Goal: Task Accomplishment & Management: Manage account settings

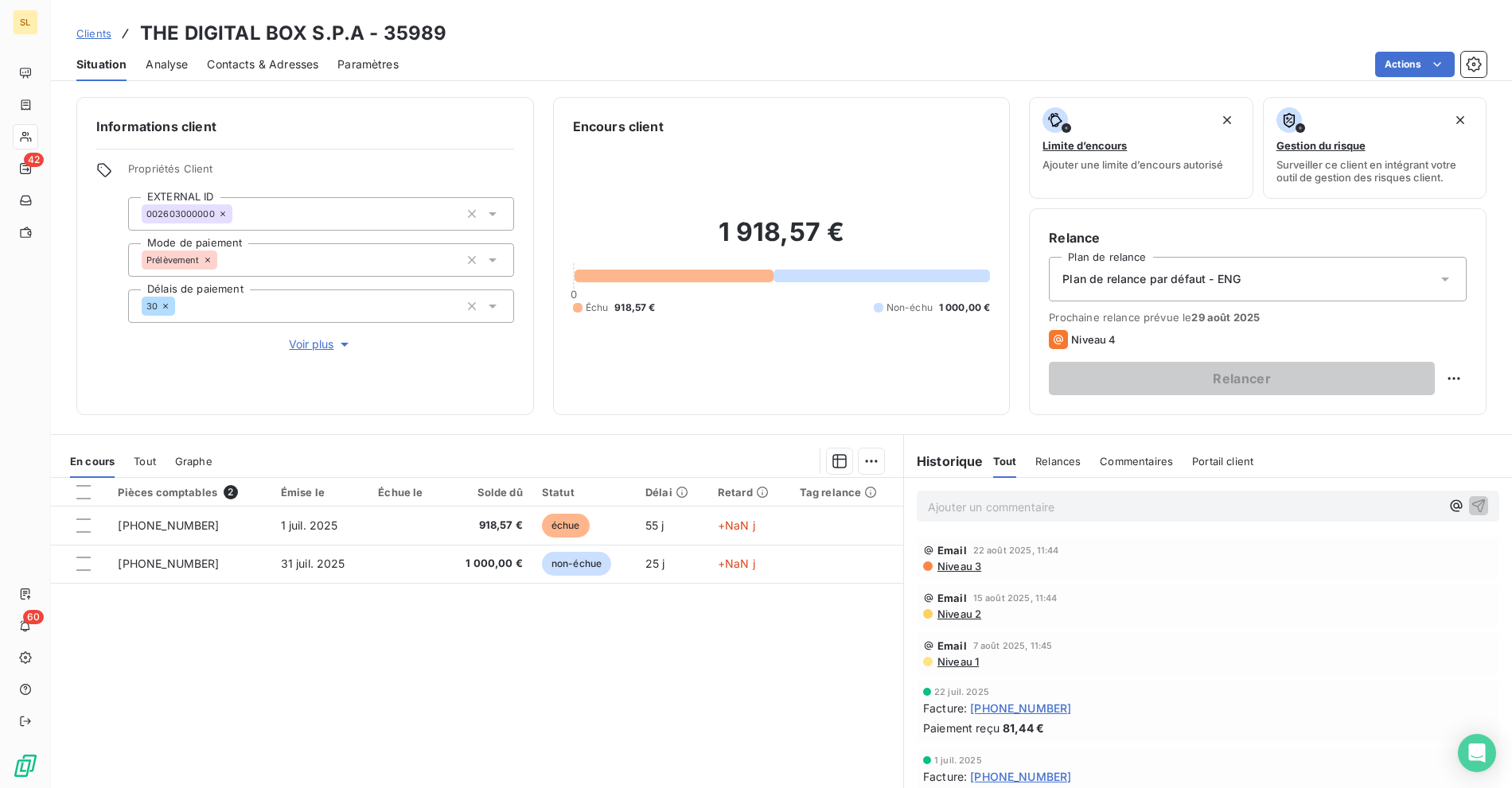
click at [100, 31] on span "Clients" at bounding box center [93, 33] width 35 height 12
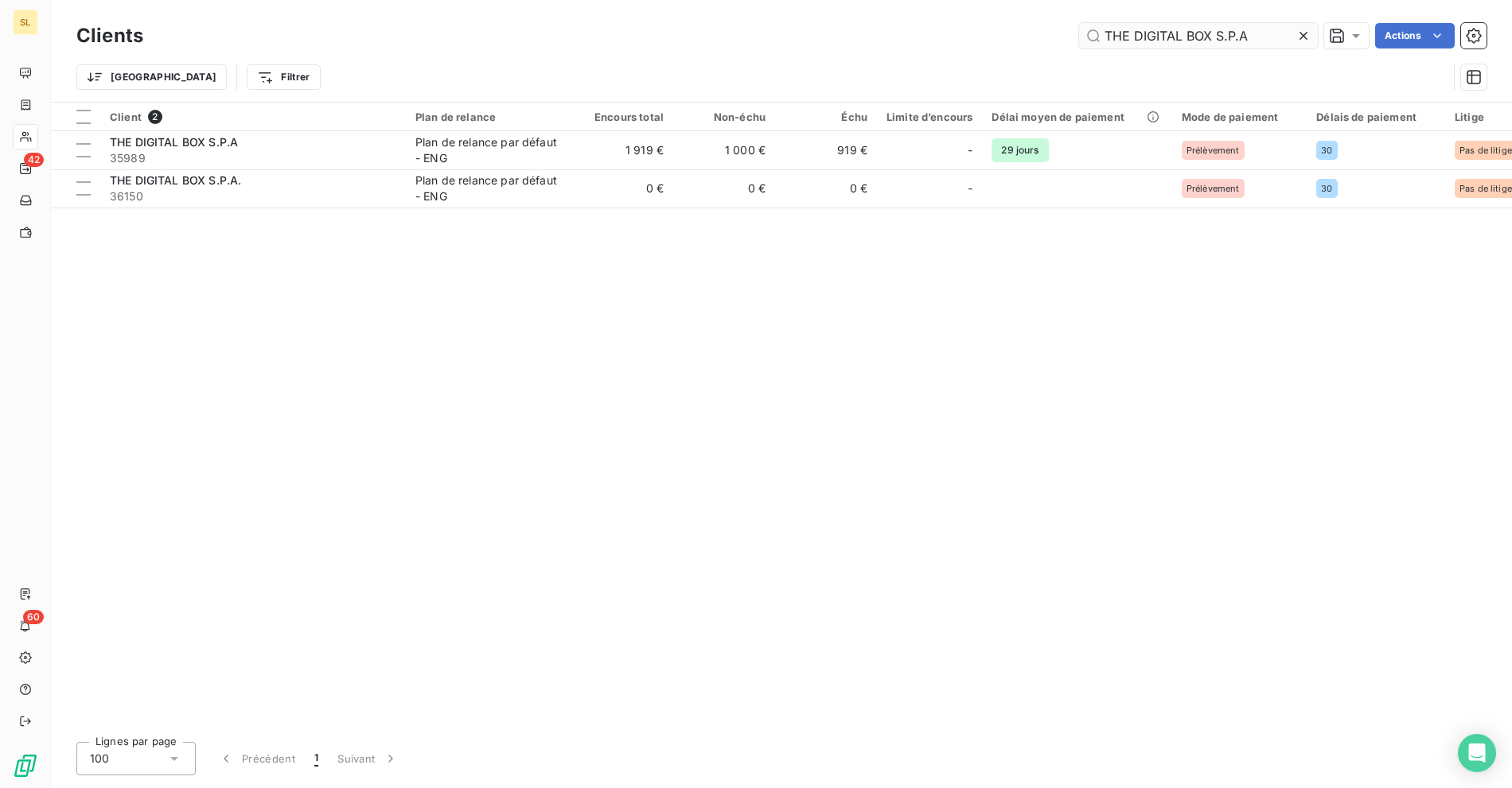
click at [1183, 33] on input "THE DIGITAL BOX S.P.A" at bounding box center [1199, 36] width 239 height 26
drag, startPoint x: 1010, startPoint y: 24, endPoint x: 897, endPoint y: 33, distance: 113.4
click at [888, 32] on div "elite Actions" at bounding box center [824, 36] width 1324 height 26
paste input "VANTAGGI GM"
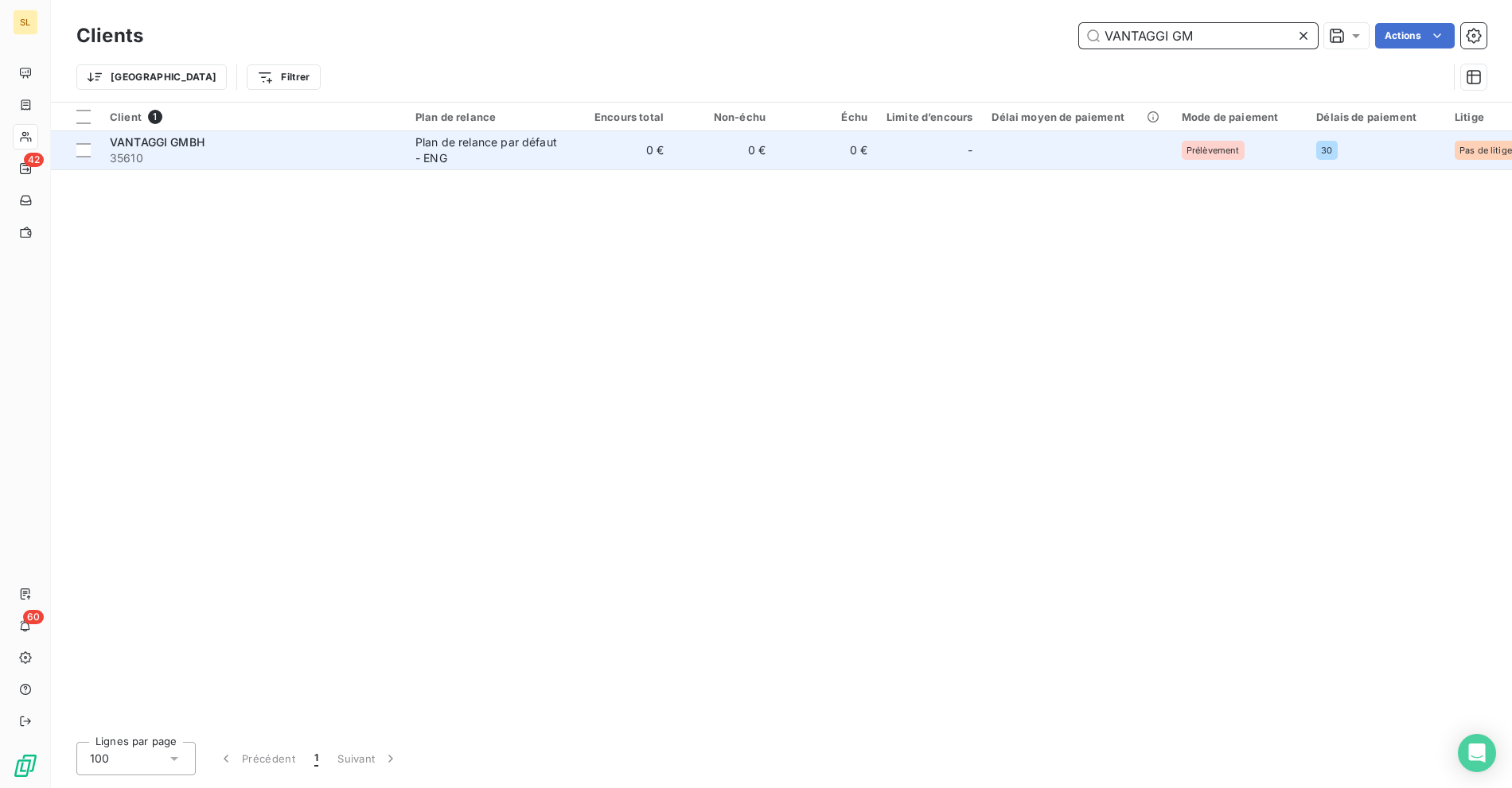
type input "VANTAGGI GM"
click at [396, 148] on td "VANTAGGI GMBH 35610" at bounding box center [252, 150] width 305 height 38
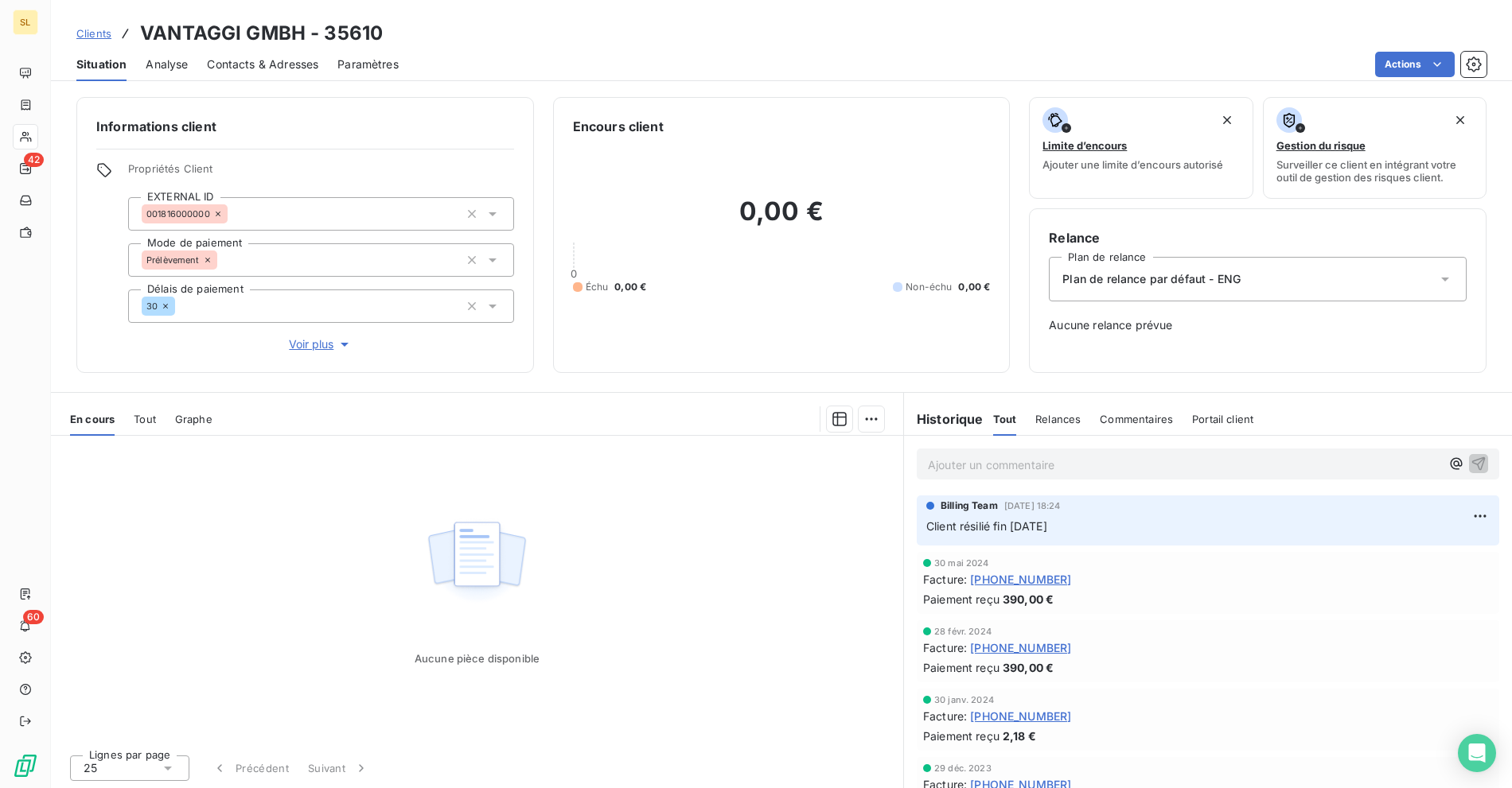
click at [1148, 274] on span "Plan de relance par défaut - ENG" at bounding box center [1151, 279] width 179 height 16
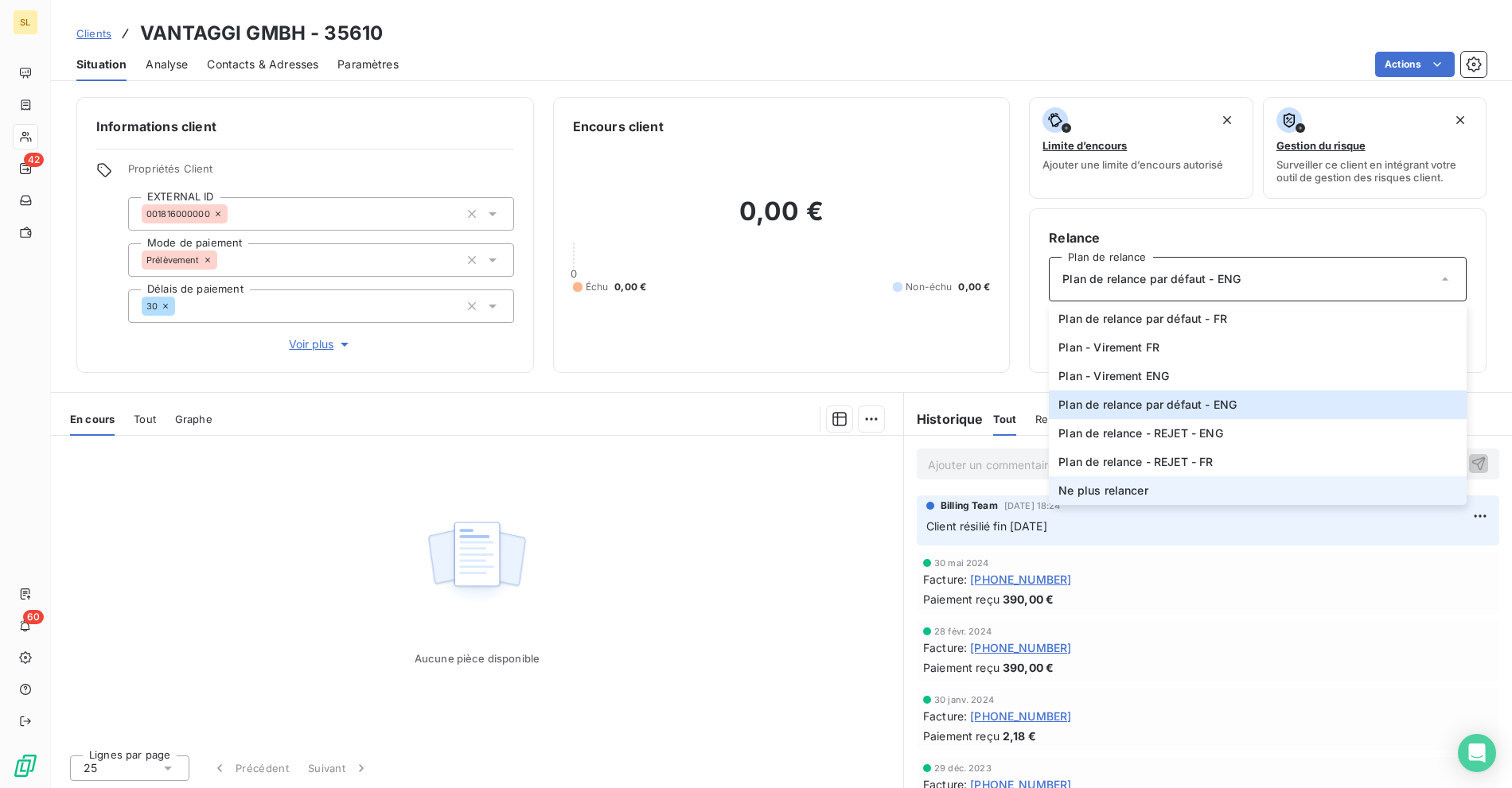
click at [1098, 487] on span "Ne plus relancer" at bounding box center [1103, 490] width 89 height 16
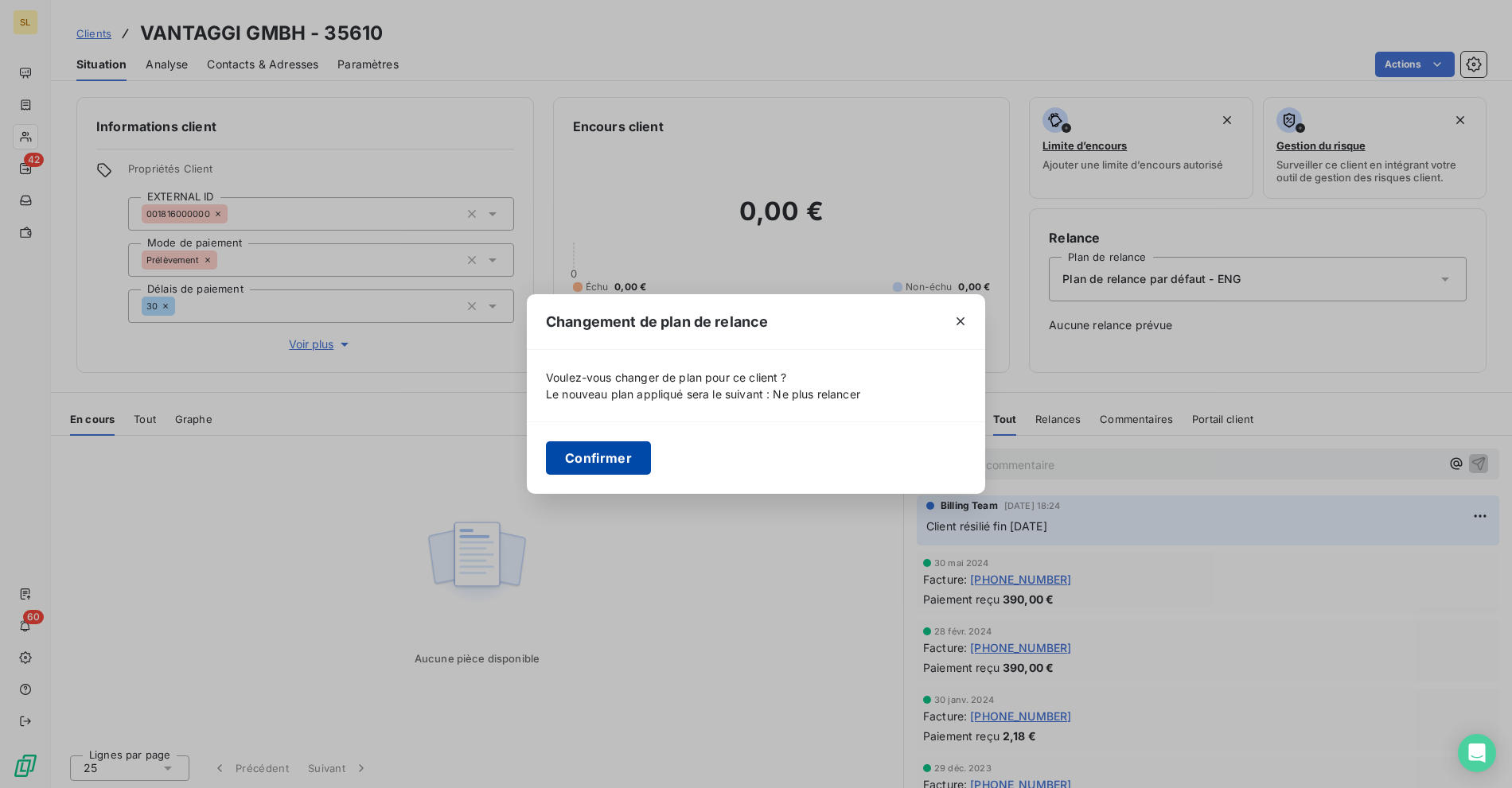
click at [585, 446] on button "Confirmer" at bounding box center [598, 458] width 105 height 33
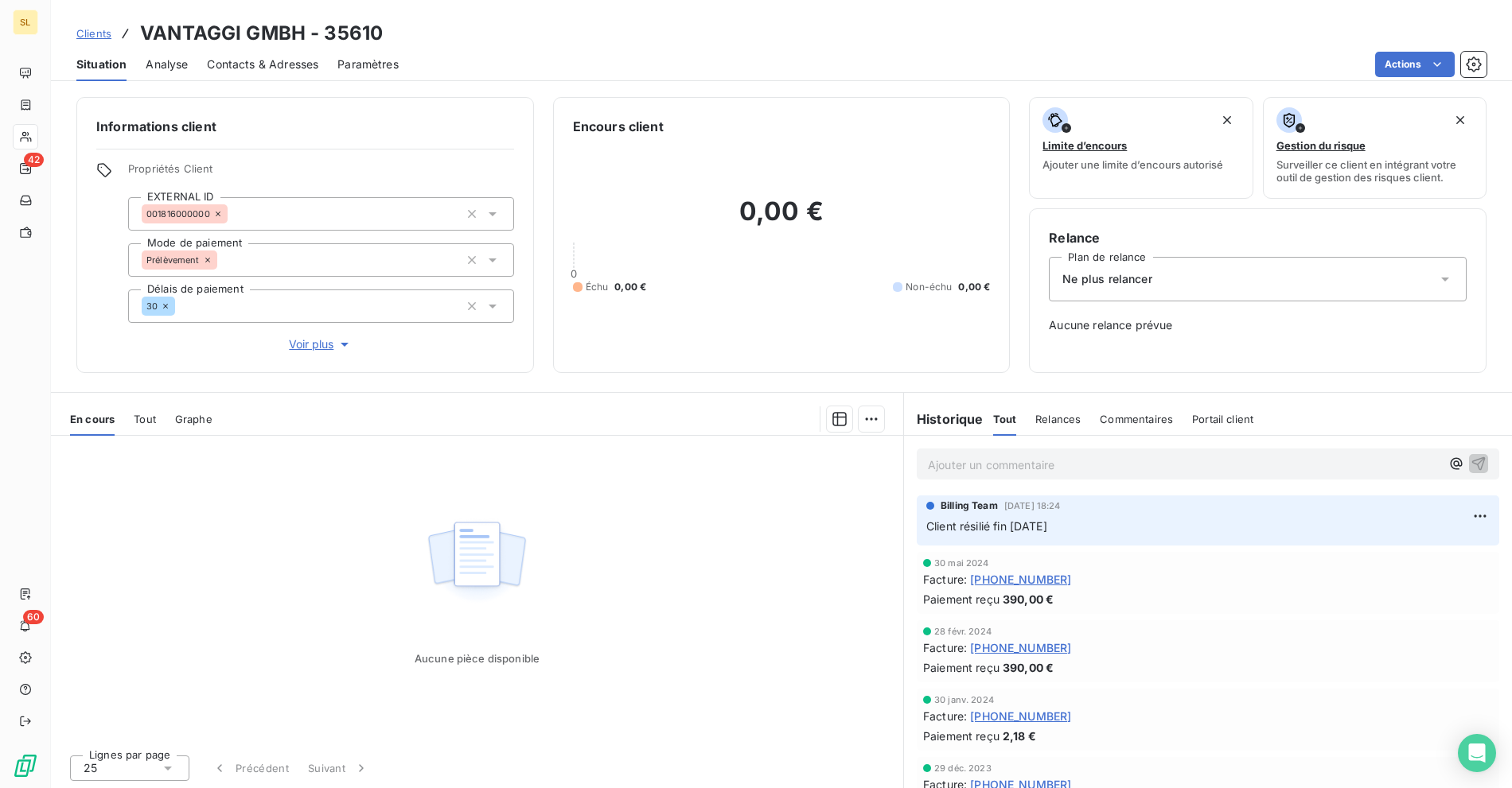
click at [320, 354] on div "Informations client Propriétés Client EXTERNAL ID 001816000000 Mode de paiement…" at bounding box center [304, 235] width 457 height 276
click at [311, 347] on span "Voir plus" at bounding box center [320, 344] width 64 height 16
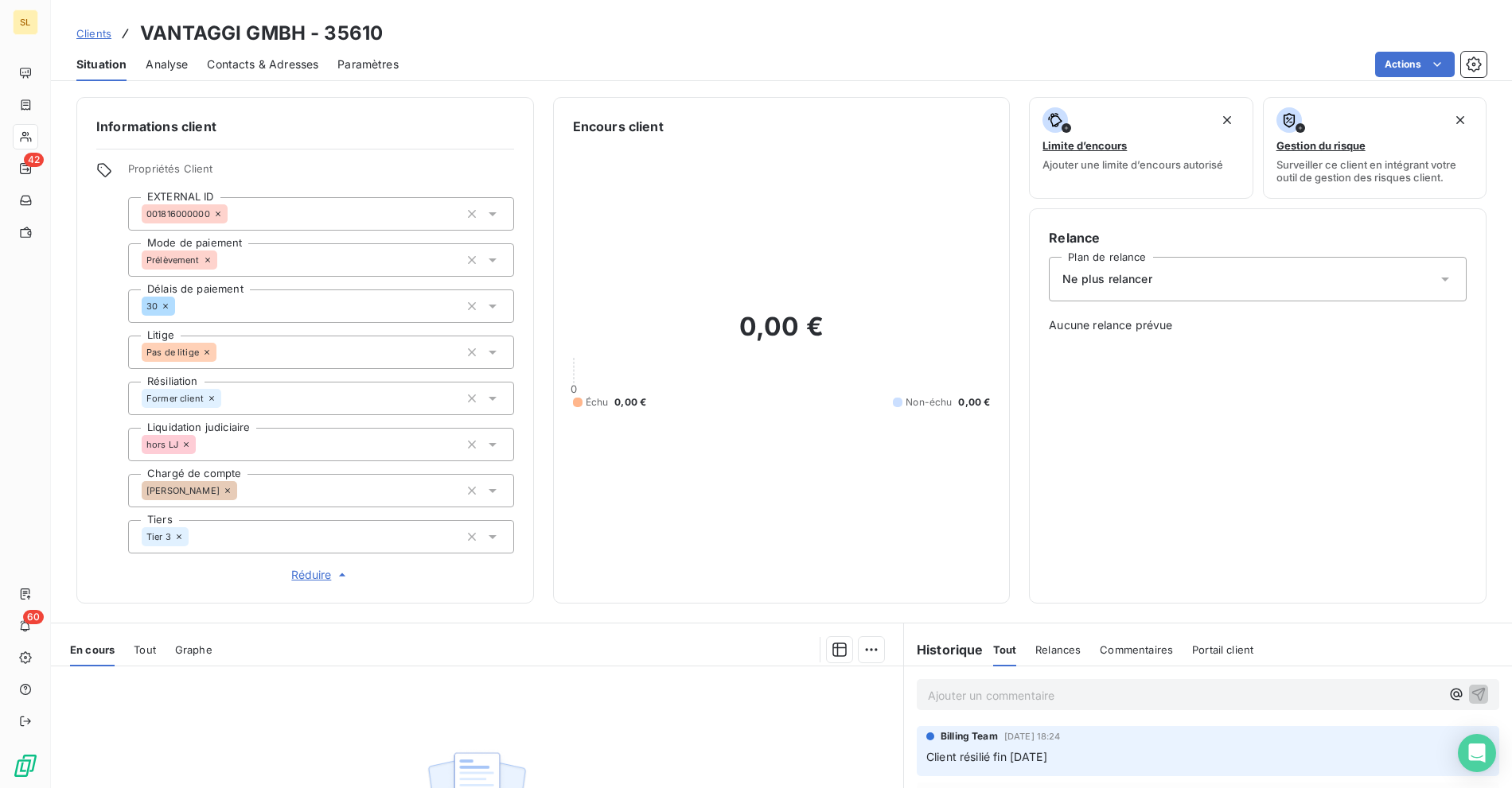
click at [542, 61] on div "Actions" at bounding box center [952, 64] width 1069 height 26
click at [189, 37] on h3 "VANTAGGI GMBH - 35610" at bounding box center [261, 33] width 242 height 29
drag, startPoint x: 189, startPoint y: 37, endPoint x: 218, endPoint y: 36, distance: 29.0
click at [189, 37] on h3 "VANTAGGI GMBH - 35610" at bounding box center [261, 33] width 242 height 29
click at [270, 31] on h3 "VANTAGGI GMBH - 35610" at bounding box center [261, 33] width 242 height 29
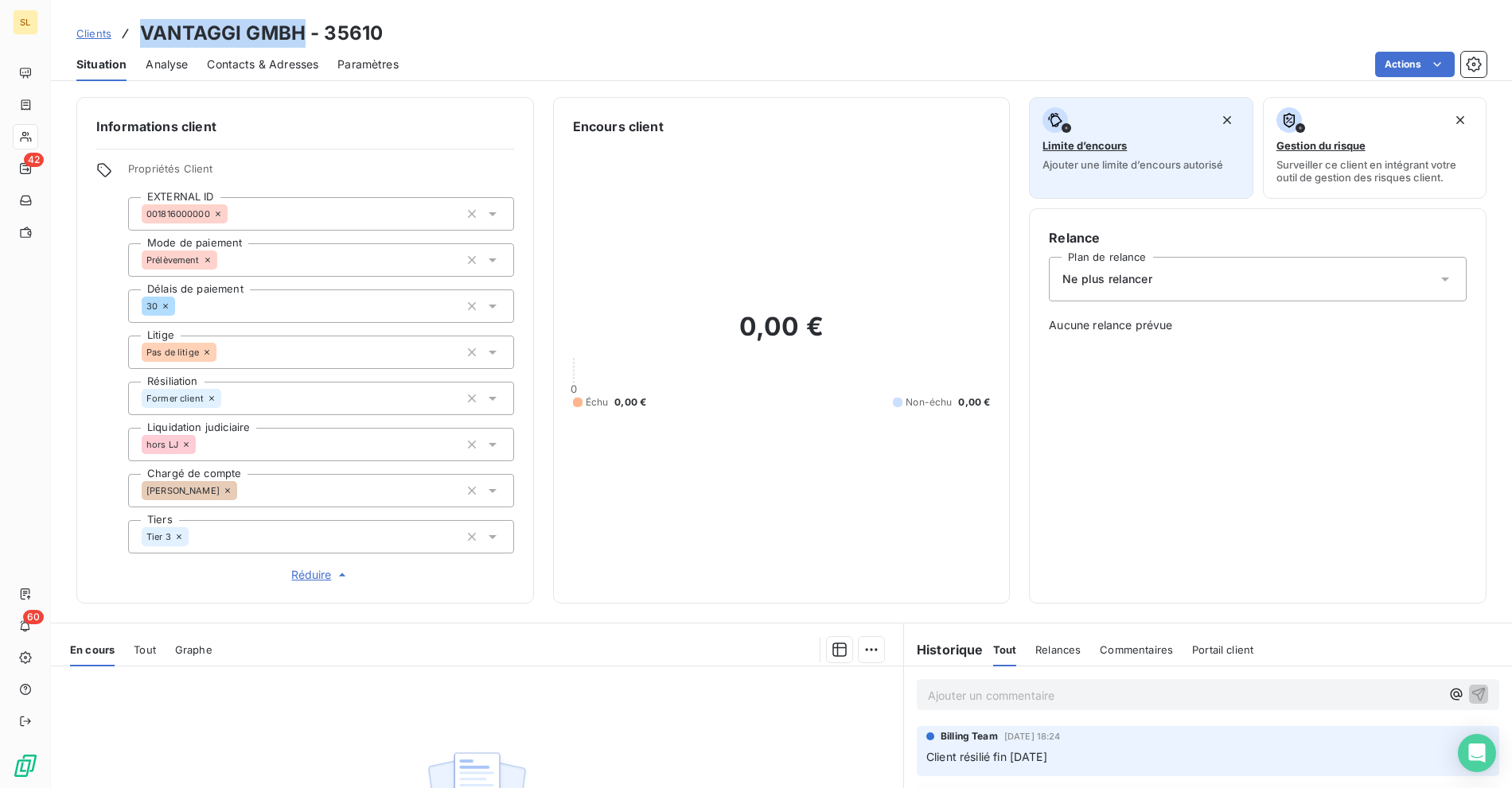
copy h3 "VANTAGGI GMBH"
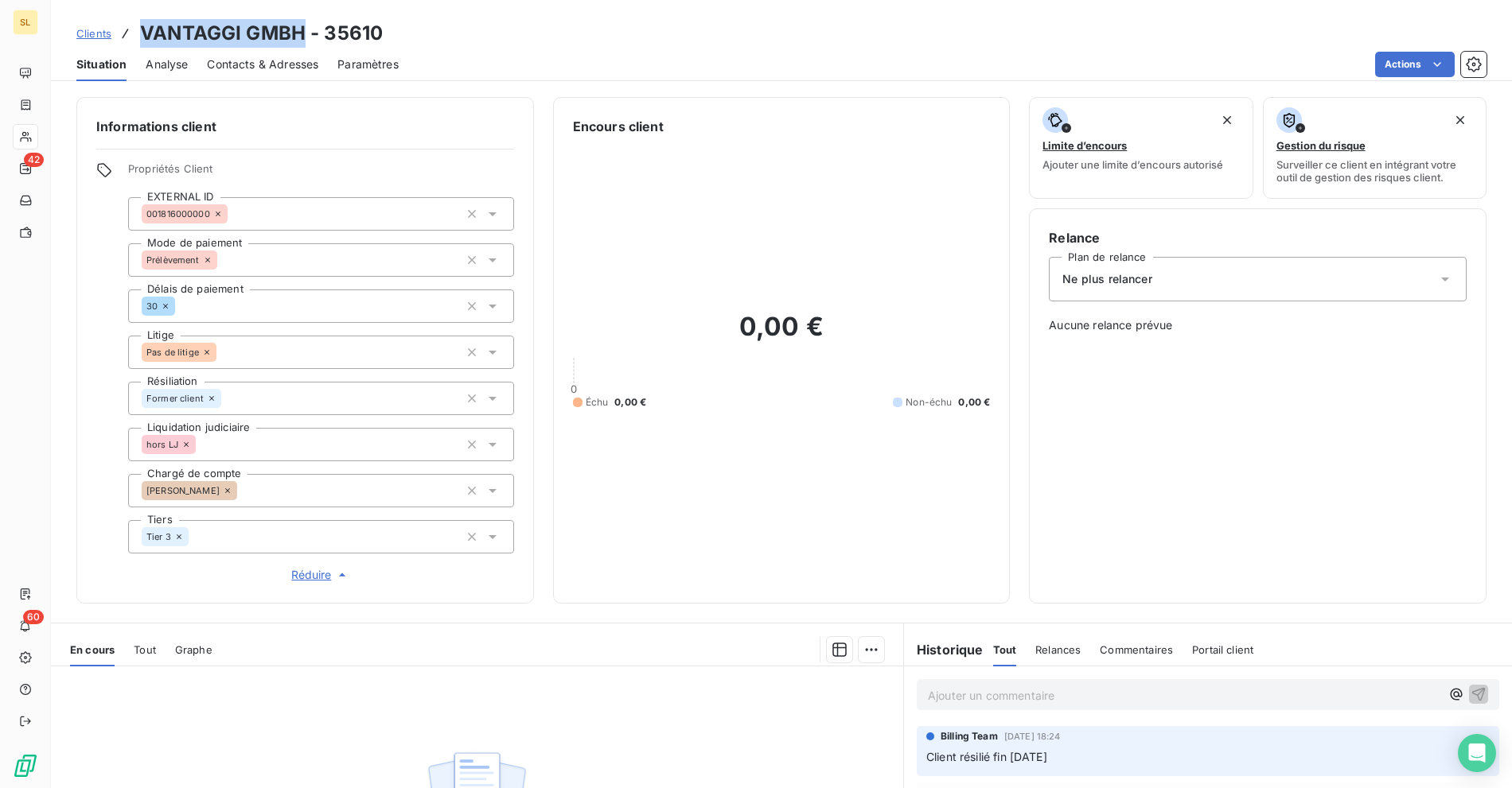
click at [95, 36] on span "Clients" at bounding box center [93, 33] width 35 height 12
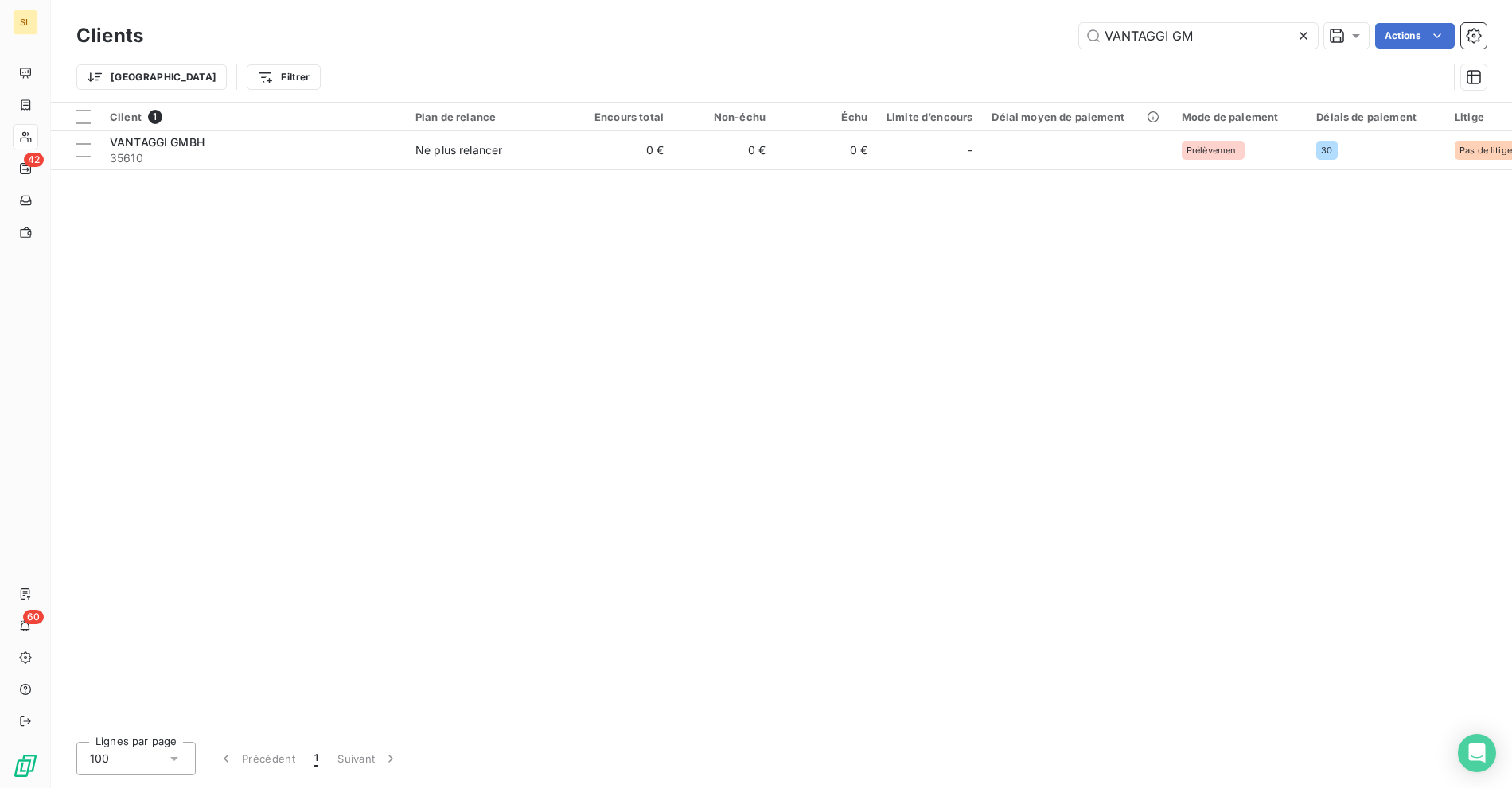
drag, startPoint x: 1205, startPoint y: 50, endPoint x: 996, endPoint y: 41, distance: 209.2
click at [1004, 39] on div "Clients VANTAGGI GM Actions Trier Filtrer" at bounding box center [781, 60] width 1410 height 83
click at [1217, 41] on input "VANTAGGI GM" at bounding box center [1199, 36] width 239 height 26
drag, startPoint x: 1217, startPoint y: 42, endPoint x: 1030, endPoint y: 24, distance: 187.9
click at [1030, 24] on div "VANTAGGI GM Actions" at bounding box center [824, 36] width 1324 height 26
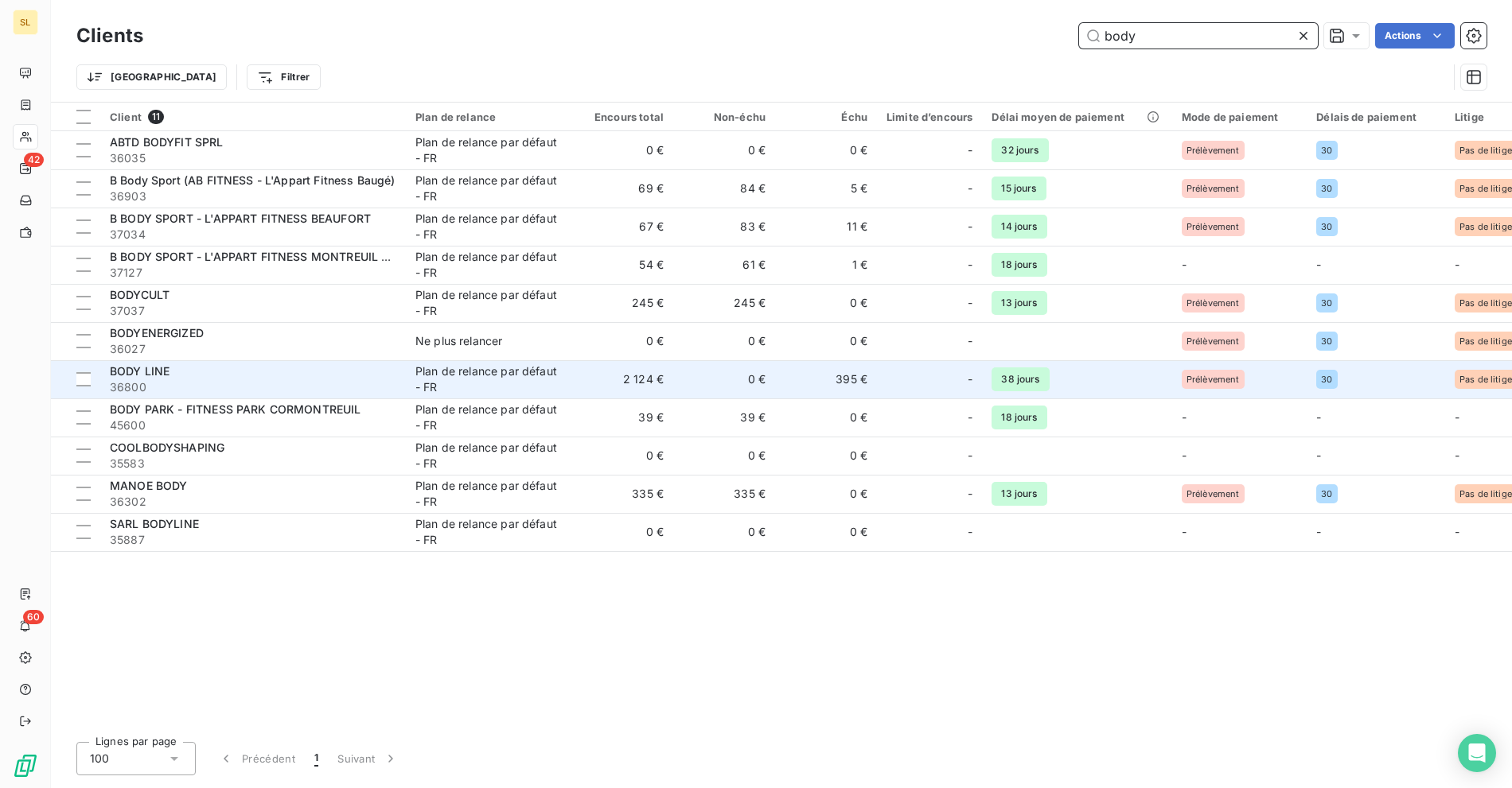
type input "body"
click at [377, 388] on span "36800" at bounding box center [253, 387] width 286 height 16
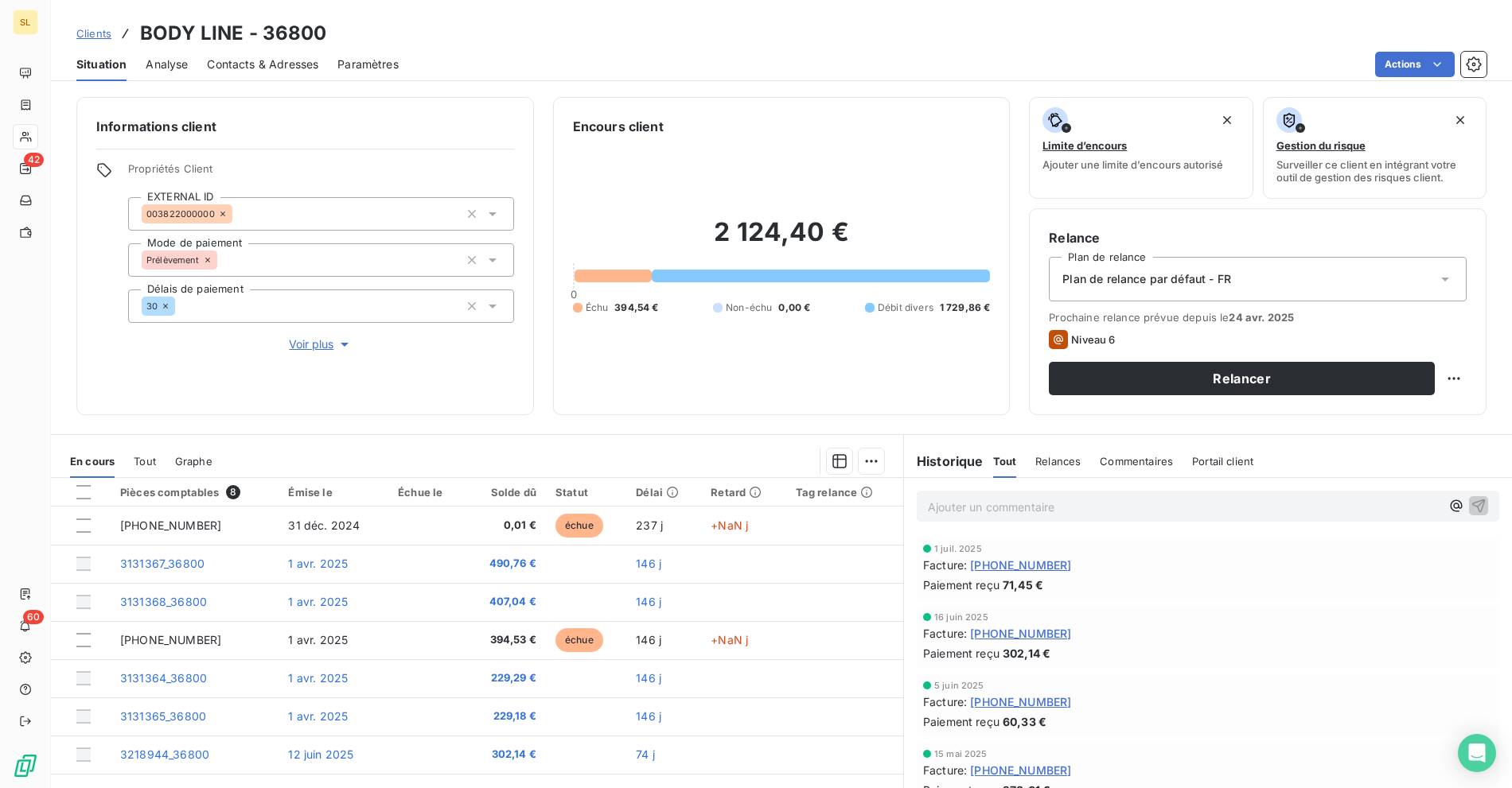
click at [849, 92] on div "Informations client Propriétés Client EXTERNAL ID 003822000000 Mode de paiement…" at bounding box center [782, 438] width 1461 height 701
click at [96, 39] on span "Clients" at bounding box center [93, 33] width 35 height 12
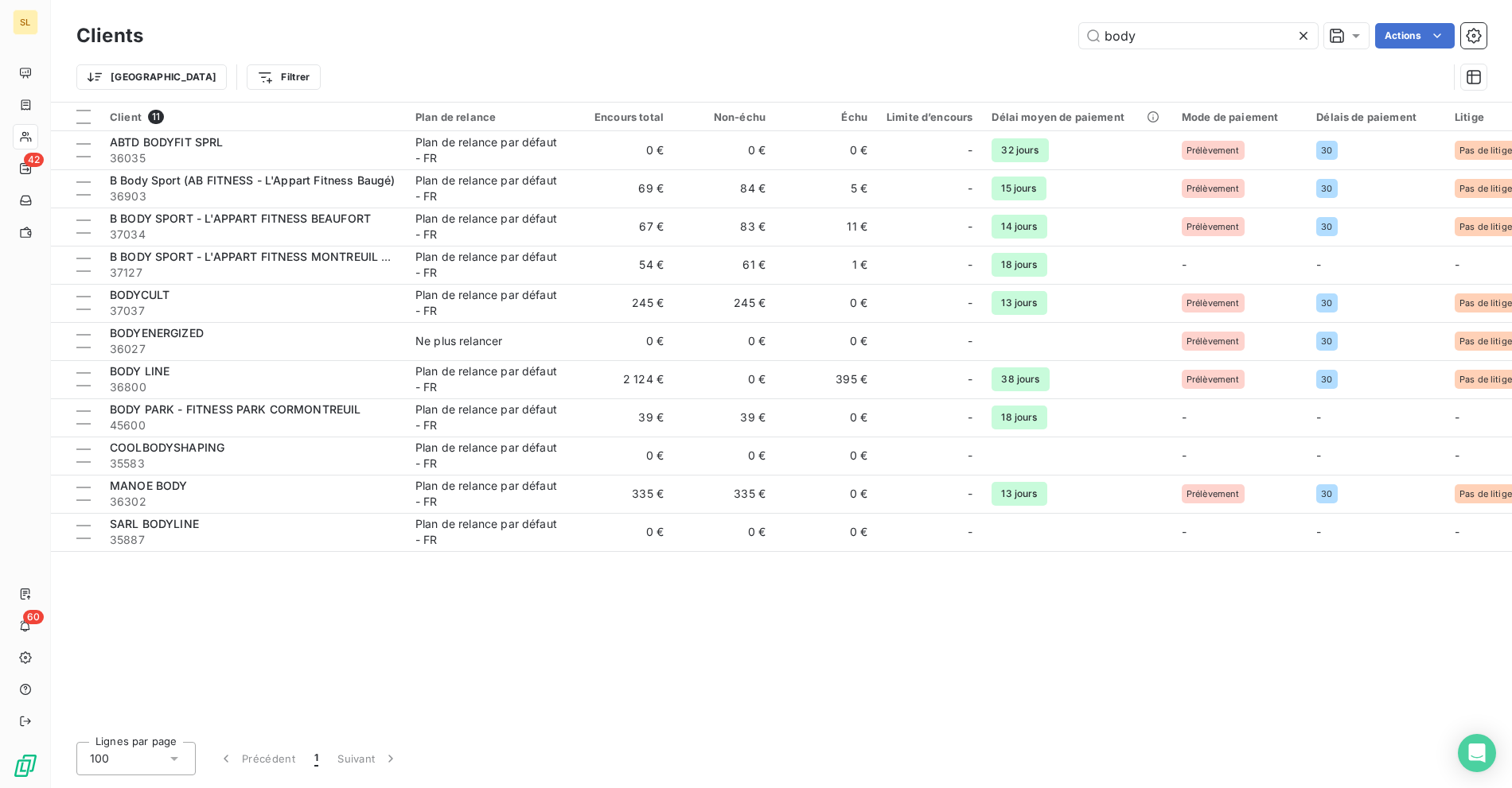
click at [1041, 35] on div "body Actions" at bounding box center [824, 36] width 1324 height 26
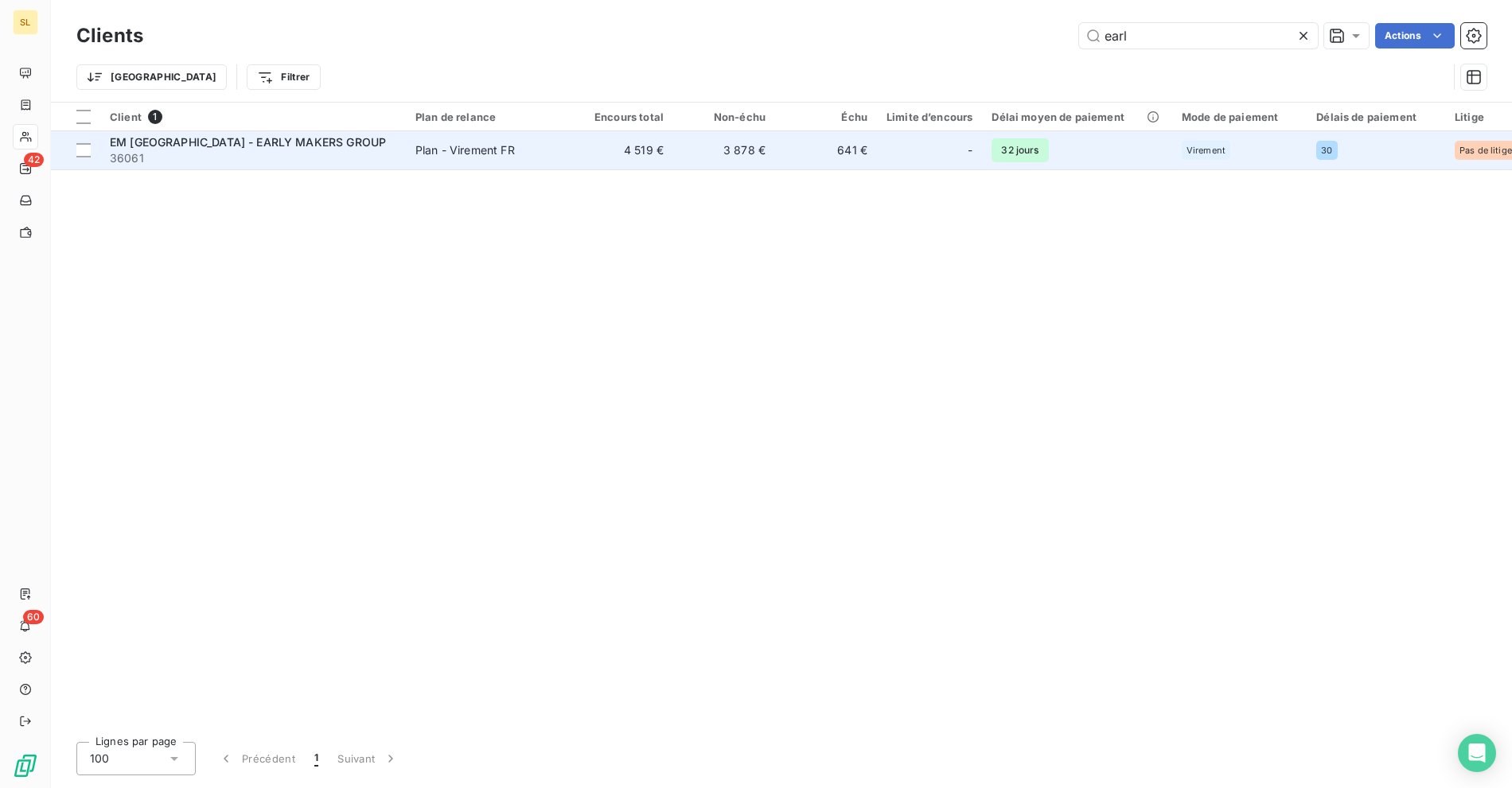
type input "earl"
click at [261, 157] on span "36061" at bounding box center [253, 158] width 286 height 16
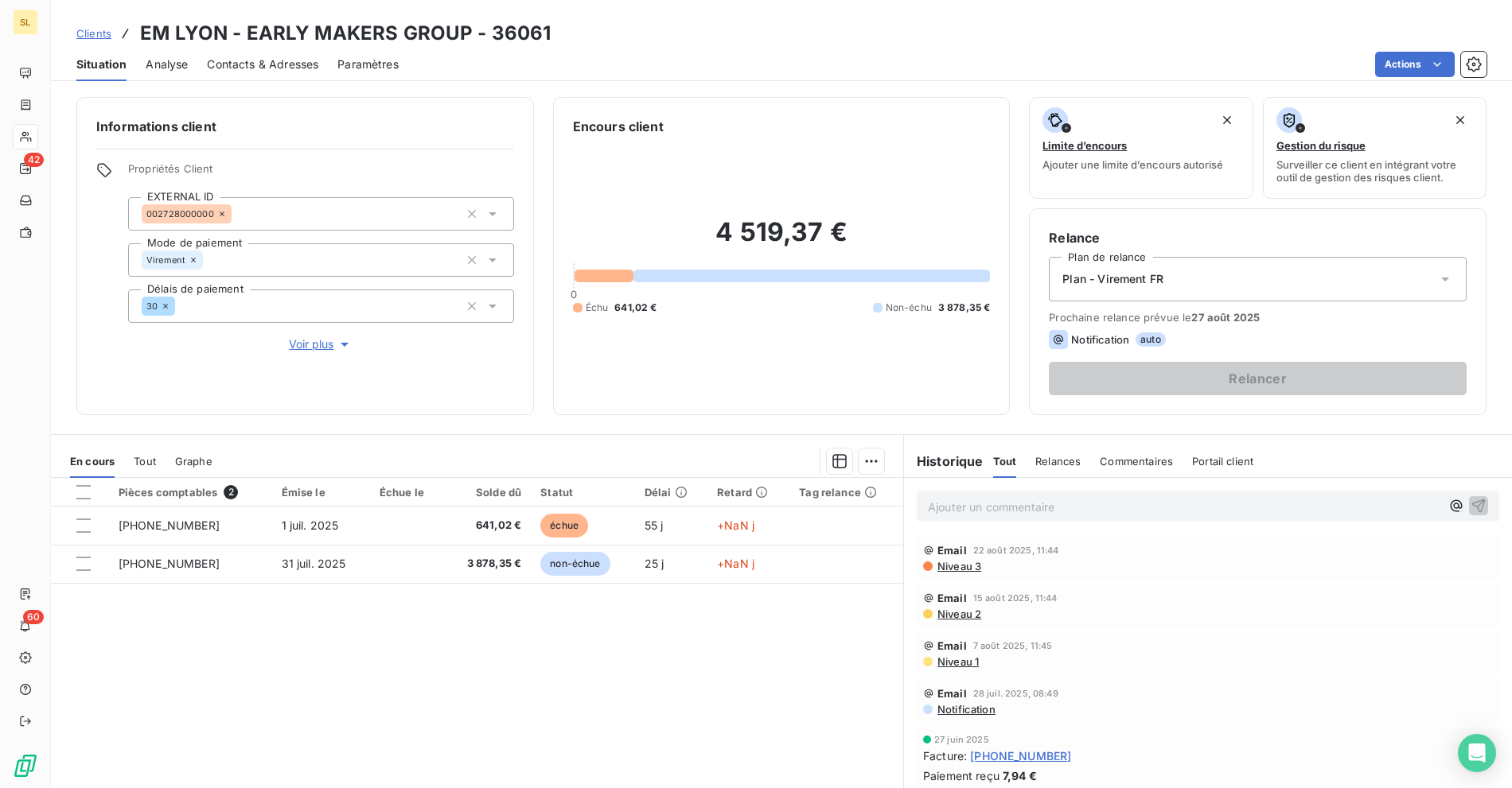
click at [996, 509] on p "Ajouter un commentaire ﻿" at bounding box center [1184, 507] width 513 height 20
click at [919, 503] on div "[DATE], sinon au 15/09." at bounding box center [1208, 506] width 582 height 30
drag, startPoint x: 922, startPoint y: 506, endPoint x: 1193, endPoint y: 516, distance: 271.2
click at [1154, 513] on p "[DATE], sinon au 15/09." at bounding box center [1184, 506] width 513 height 18
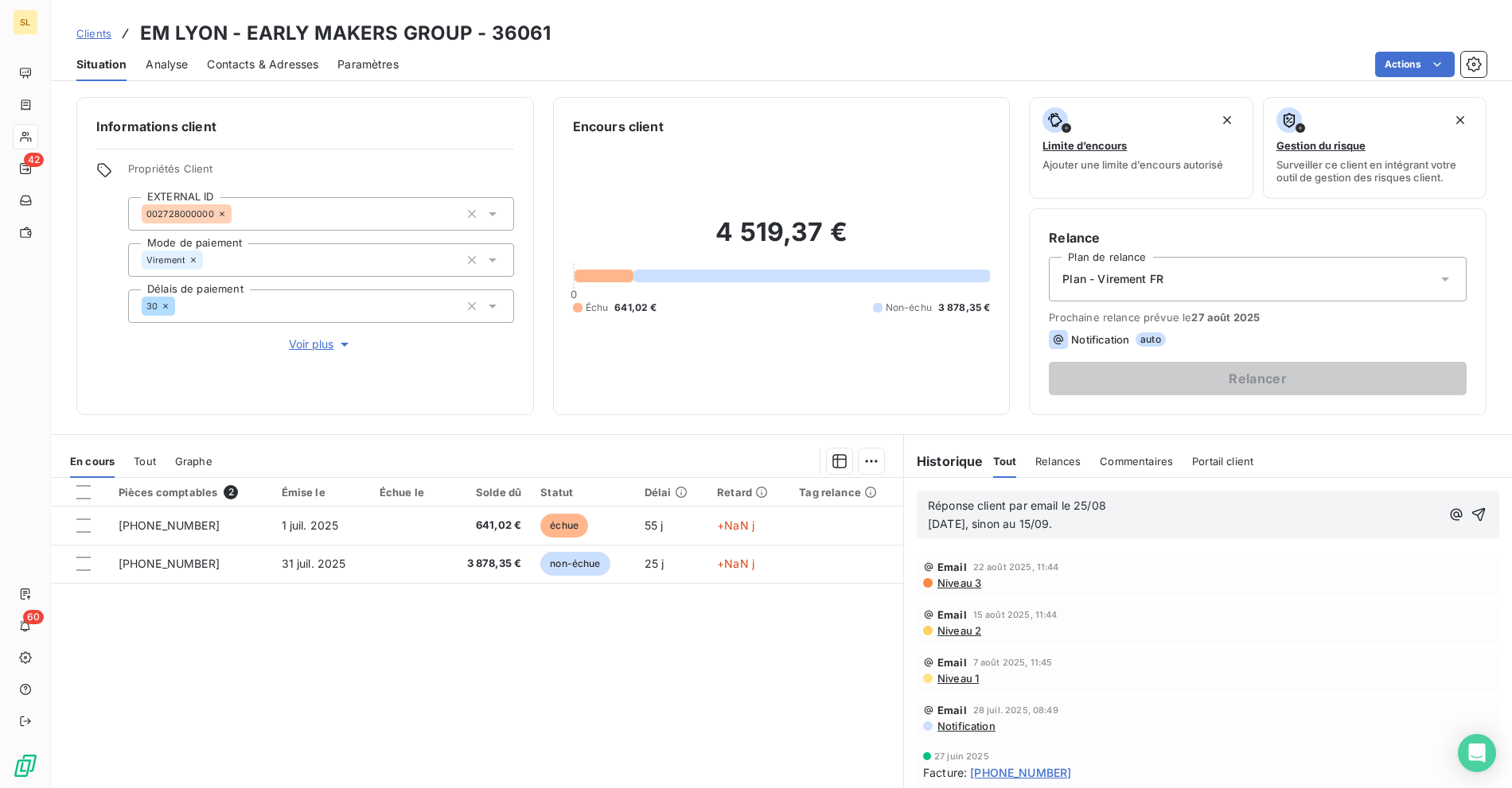
drag, startPoint x: 947, startPoint y: 521, endPoint x: 910, endPoint y: 521, distance: 37.0
click at [916, 521] on div "Réponse client par email le 25/08 [DATE], sinon au 15/09." at bounding box center [1208, 515] width 582 height 48
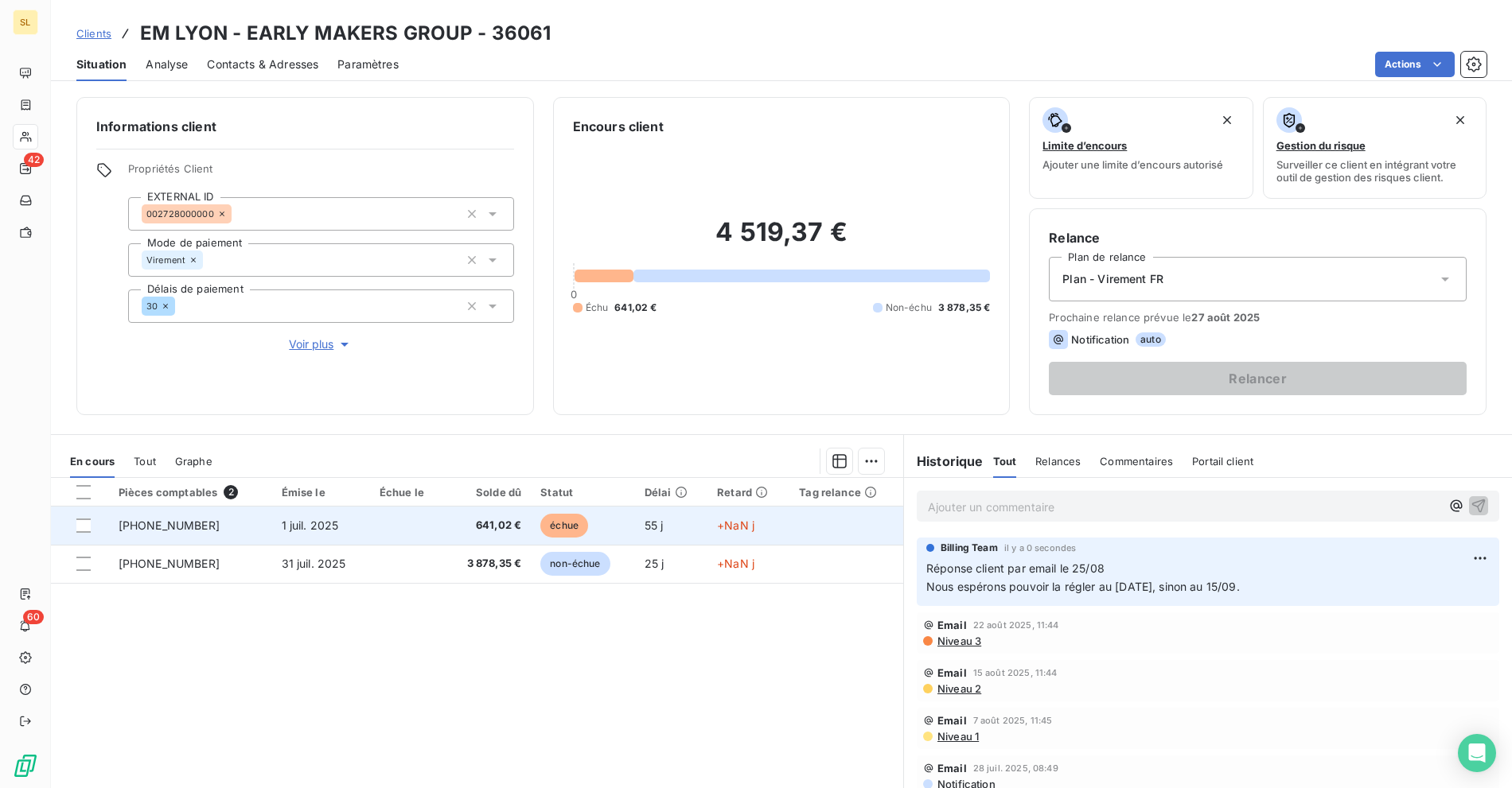
click at [631, 523] on td "échue" at bounding box center [583, 526] width 104 height 38
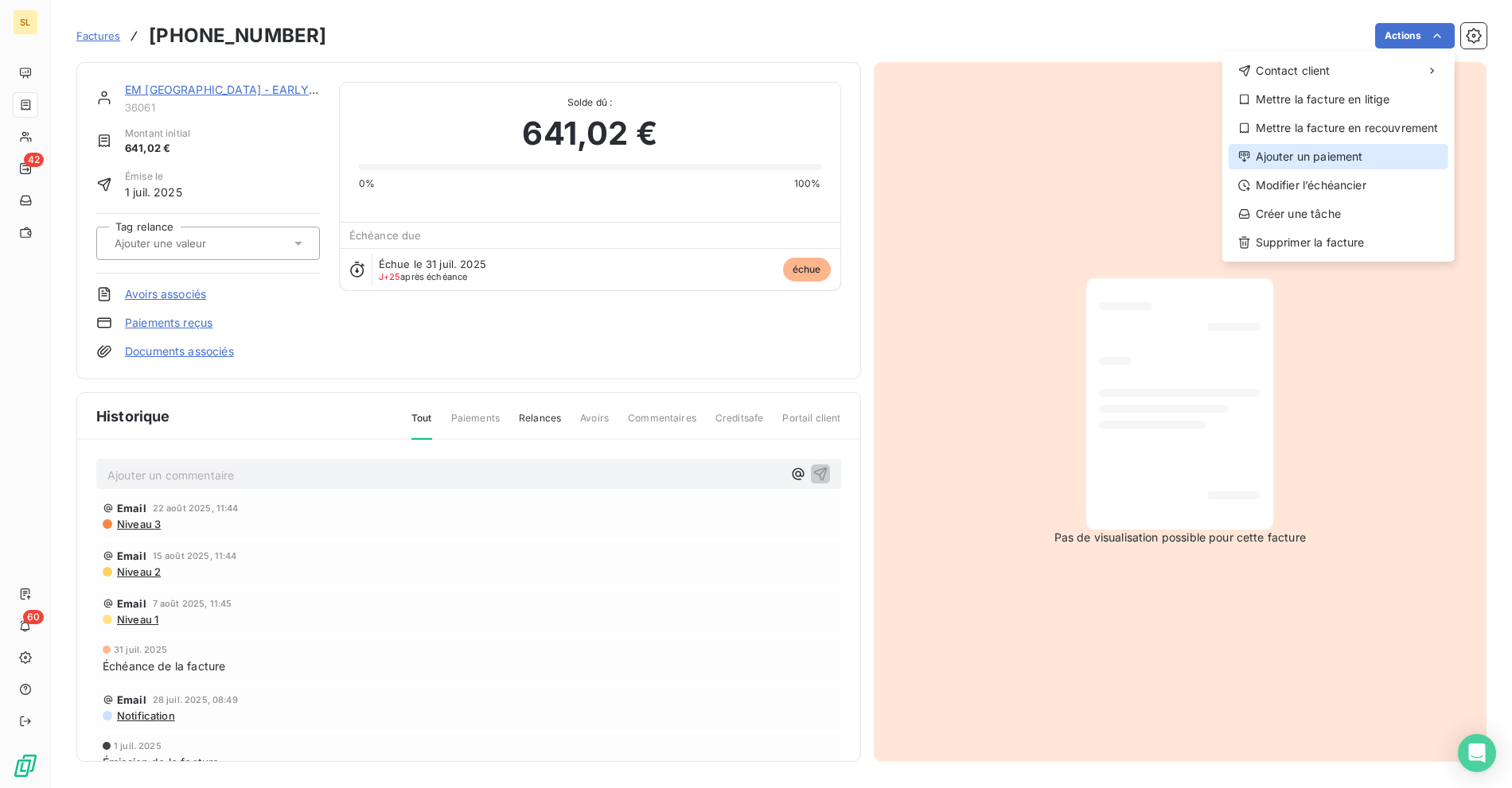
click at [1345, 168] on div "Ajouter un paiement" at bounding box center [1338, 156] width 220 height 26
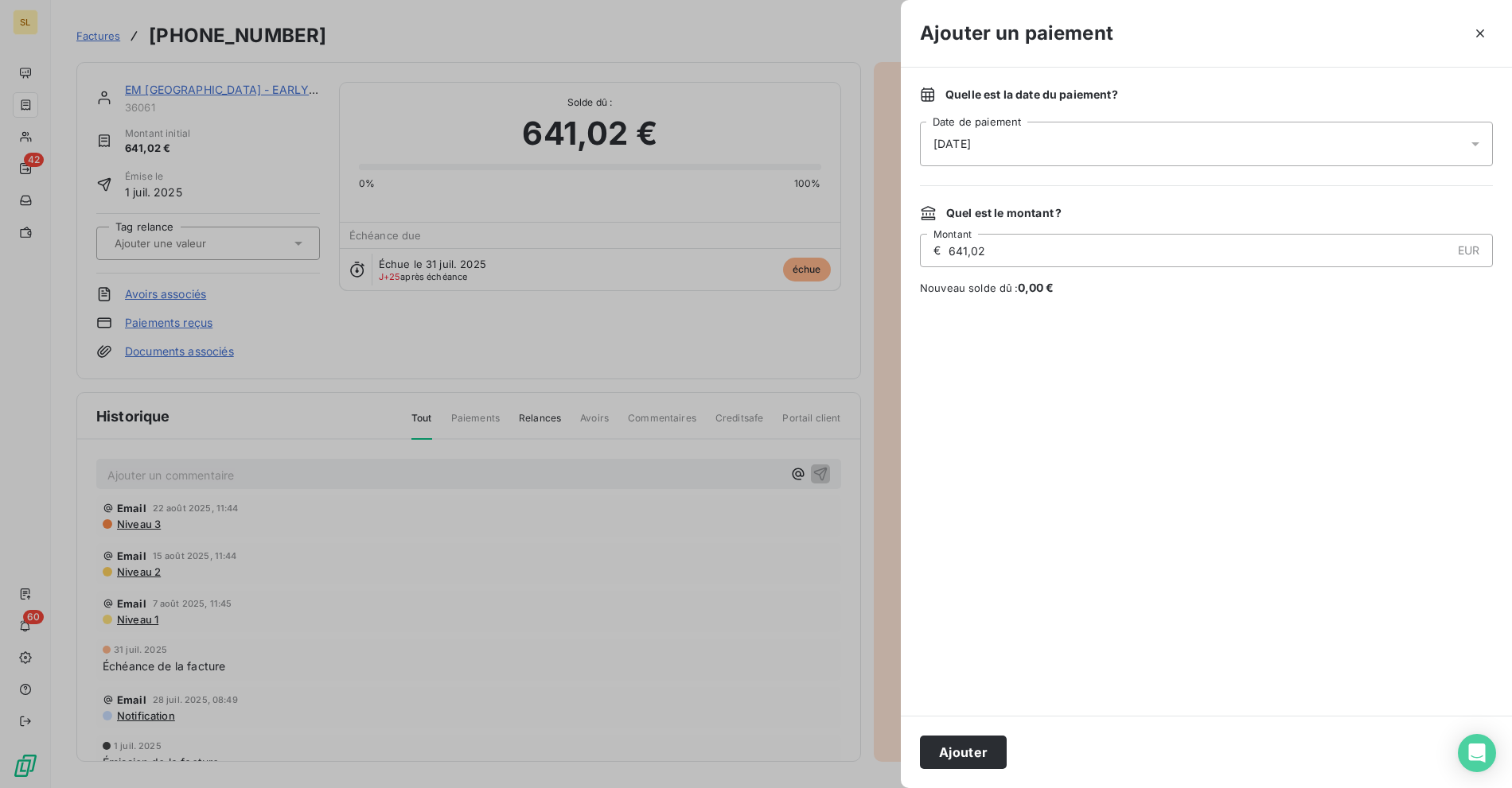
click at [1044, 136] on div "[DATE]" at bounding box center [1206, 144] width 573 height 45
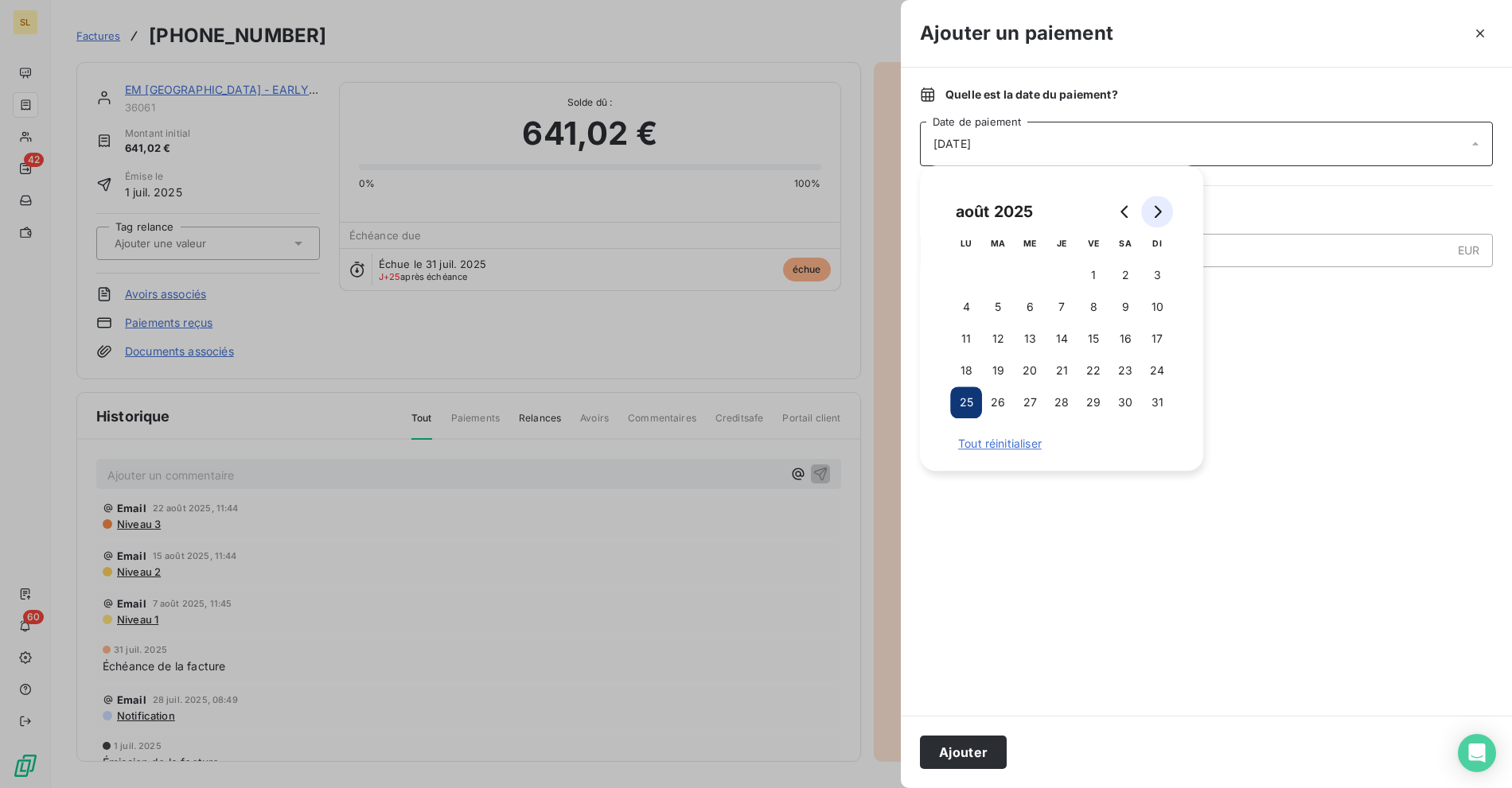
click at [1159, 206] on icon "Go to next month" at bounding box center [1156, 211] width 12 height 12
click at [1027, 335] on button "17" at bounding box center [1030, 339] width 31 height 31
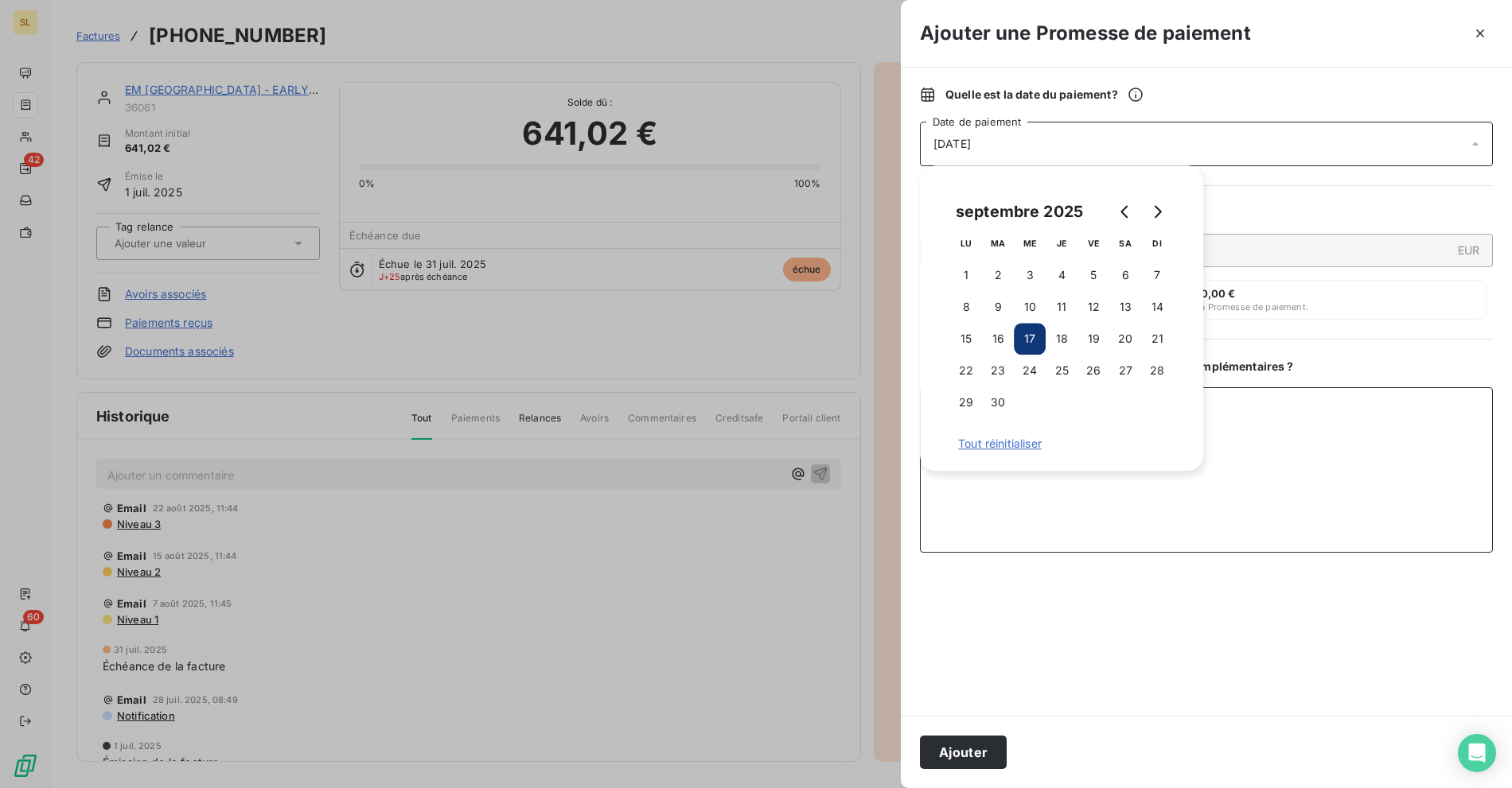
click at [1308, 474] on textarea "Ajouter un commentaire ( facultatif )" at bounding box center [1206, 470] width 573 height 165
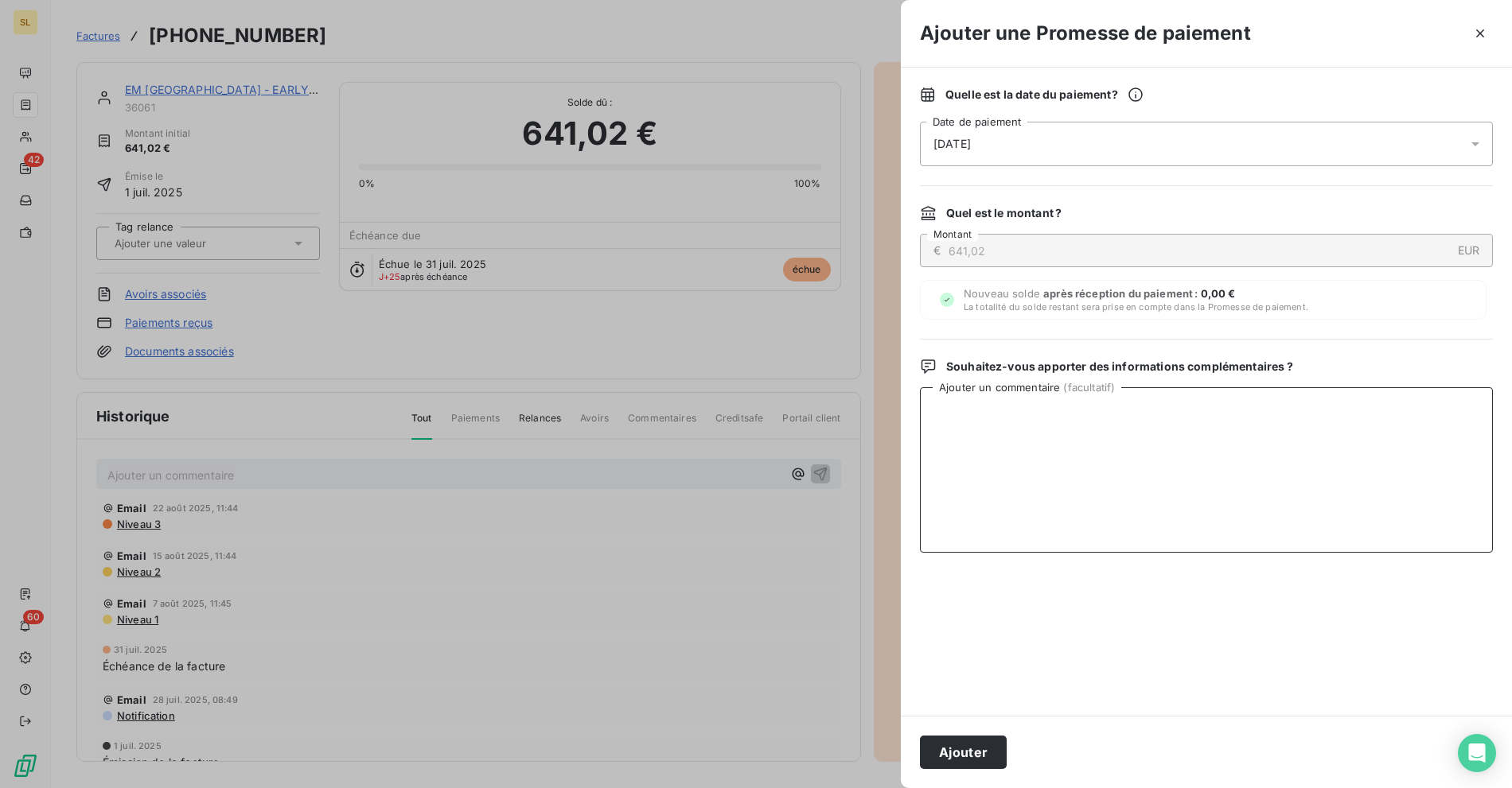
click at [988, 417] on textarea "Ajouter un commentaire ( facultatif )" at bounding box center [1206, 470] width 573 height 165
paste textarea "Nous espérons pouvoir la régler au [DATE], sinon au 15/09."
click at [926, 412] on textarea "Nous espérons pouvoir la régler au [DATE], sinon au 15/09." at bounding box center [1206, 470] width 573 height 165
click at [978, 432] on textarea "Email du 25/08 à AP Nous espérons pouvoir la régler au [DATE], sinon au 15/09." at bounding box center [1206, 470] width 573 height 165
type textarea "Email du 25/08 à AP Nous espérons pouvoir la régler au [DATE], sinon au 15/09."
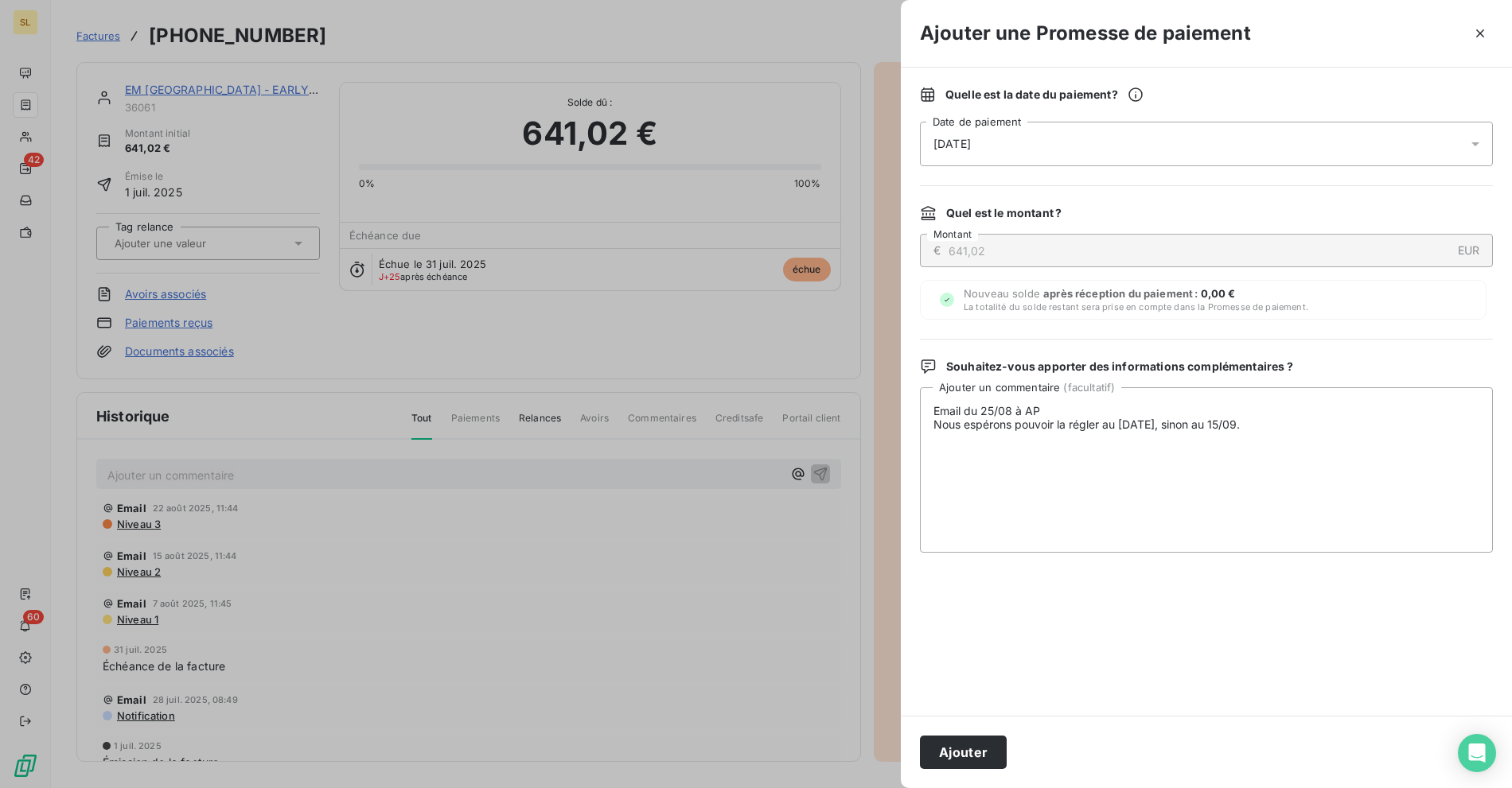
click at [951, 757] on button "Ajouter" at bounding box center [963, 752] width 87 height 33
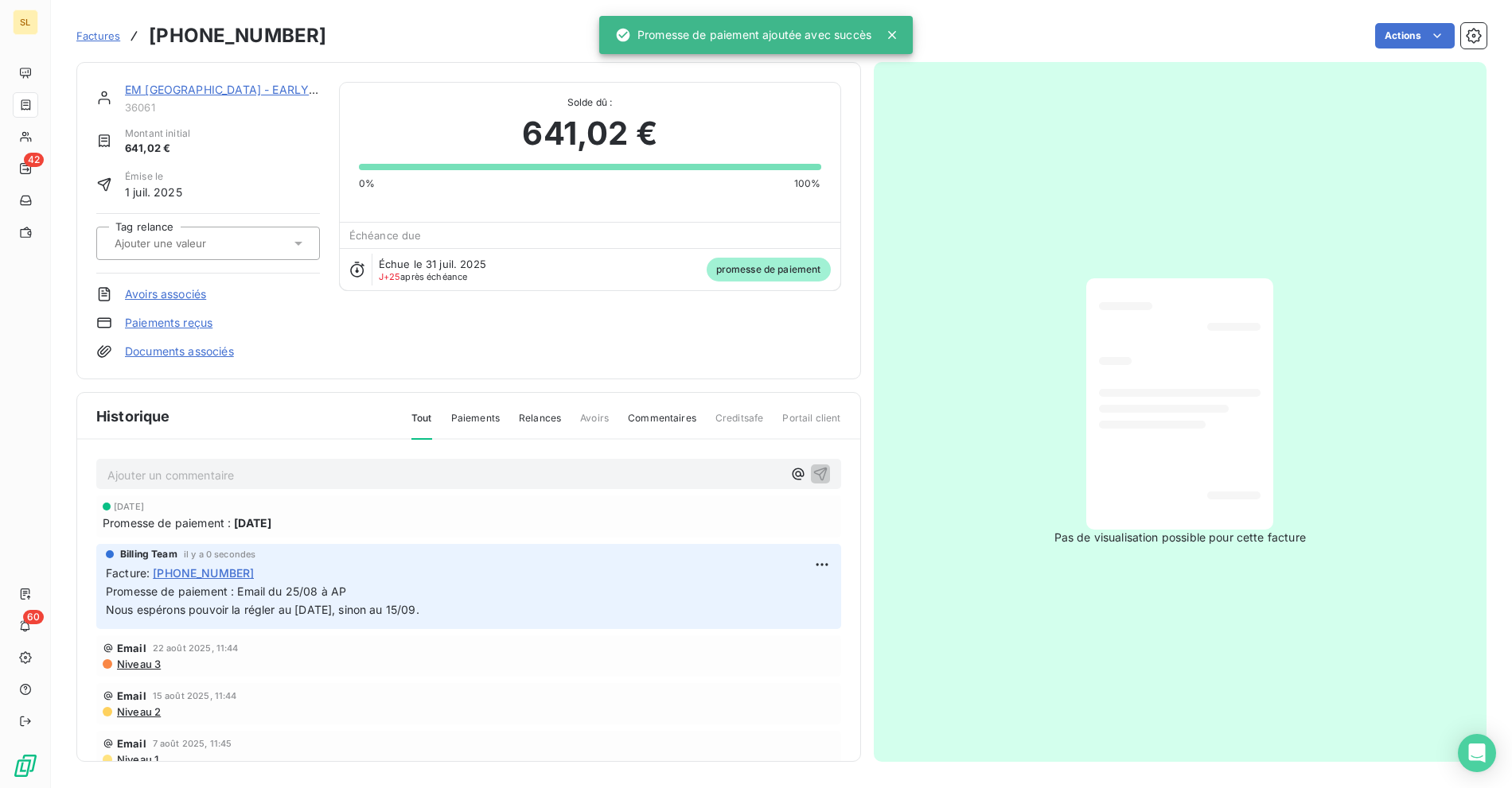
click at [454, 49] on div "Factures [PHONE_NUMBER] Actions" at bounding box center [781, 36] width 1410 height 33
click at [196, 88] on link "EM [GEOGRAPHIC_DATA] - EARLY MAKERS GROUP" at bounding box center [263, 89] width 277 height 13
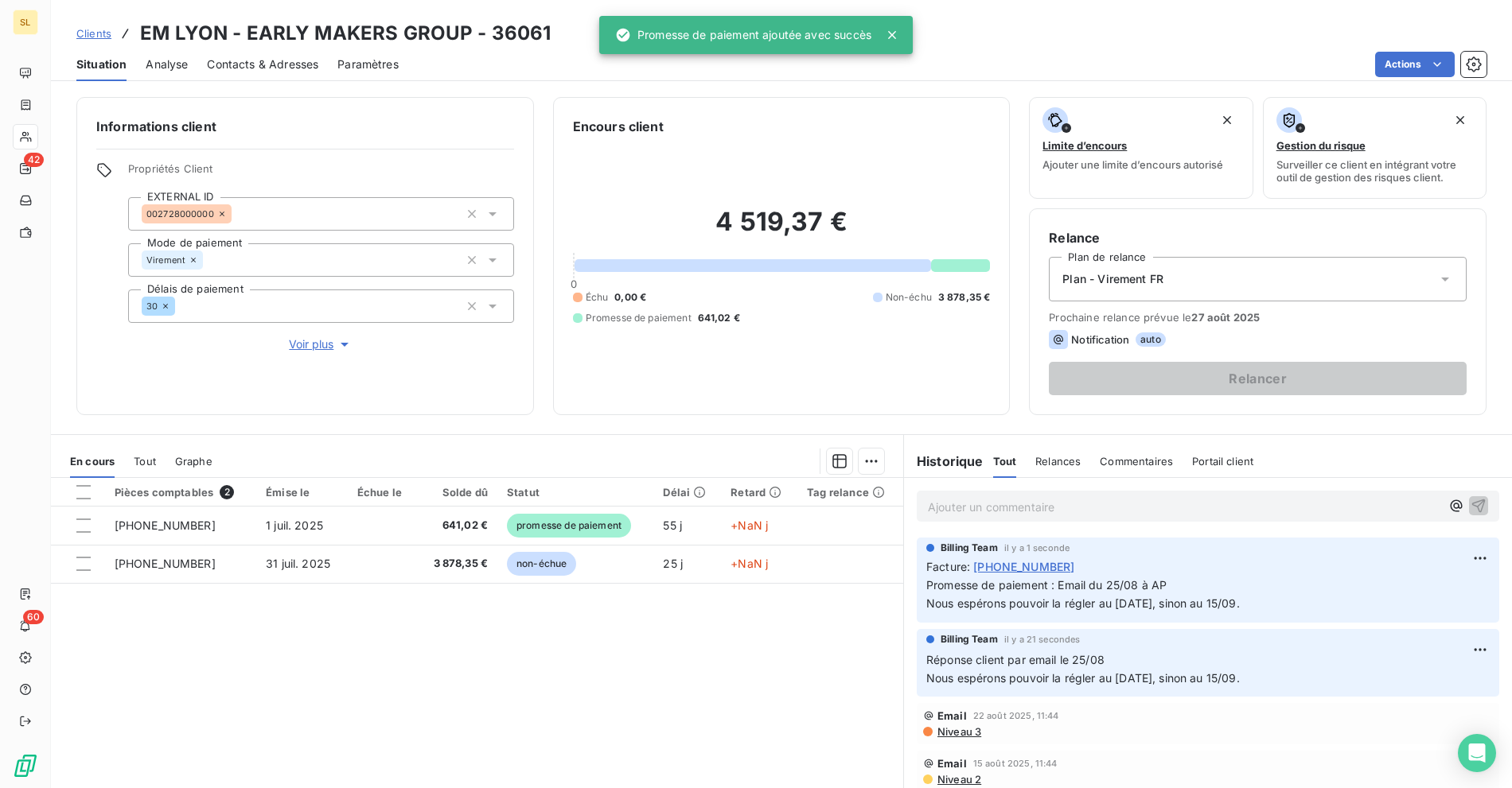
click at [634, 685] on div "Pièces comptables 2 Émise le Échue le Solde dû Statut Délai Retard Tag relance …" at bounding box center [477, 631] width 852 height 306
click at [859, 676] on div "Pièces comptables 2 Émise le Échue le Solde dû Statut Délai Retard Tag relance …" at bounding box center [477, 631] width 852 height 306
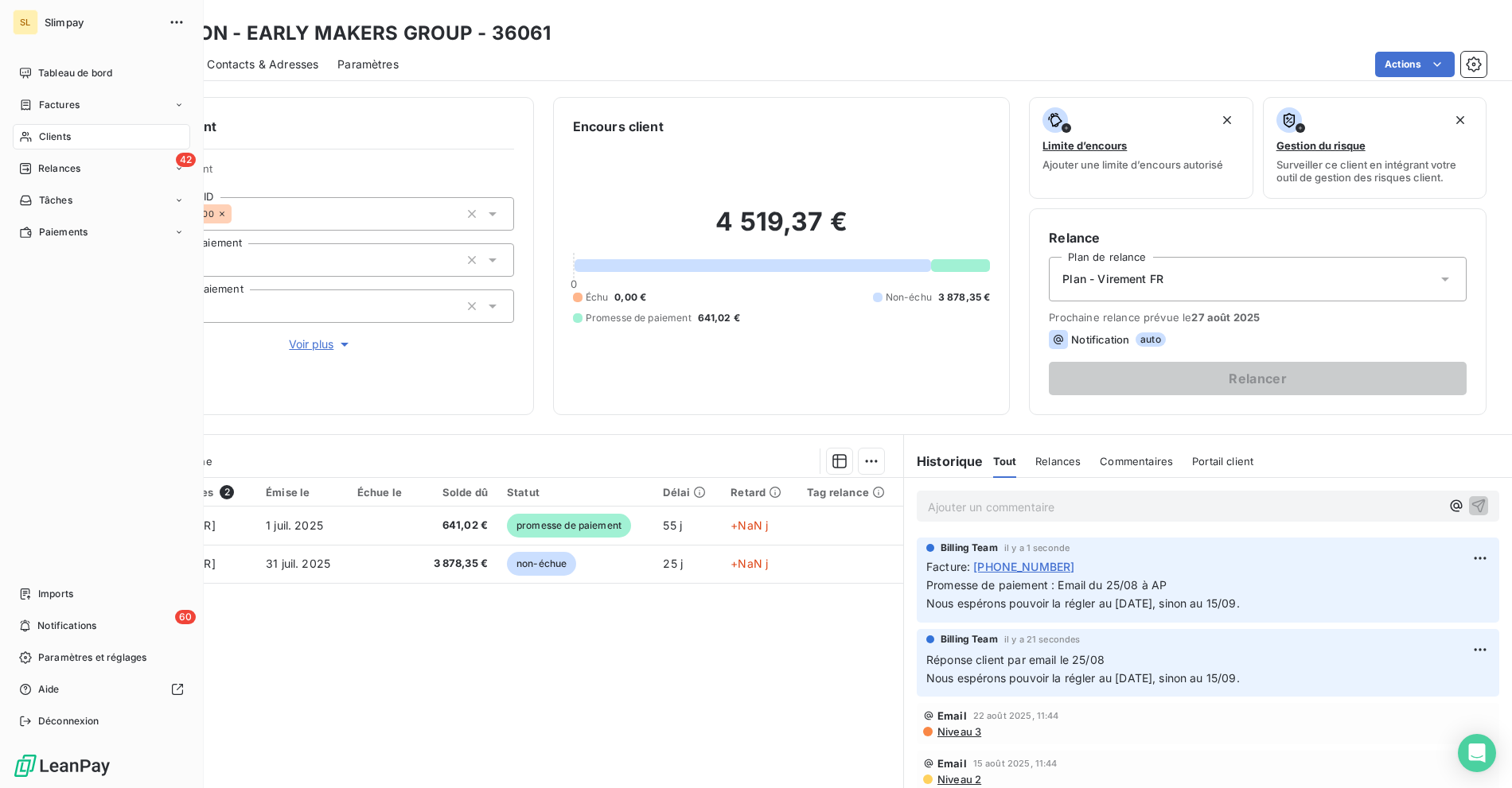
click at [32, 724] on div "Déconnexion" at bounding box center [101, 721] width 178 height 26
